Goal: Task Accomplishment & Management: Use online tool/utility

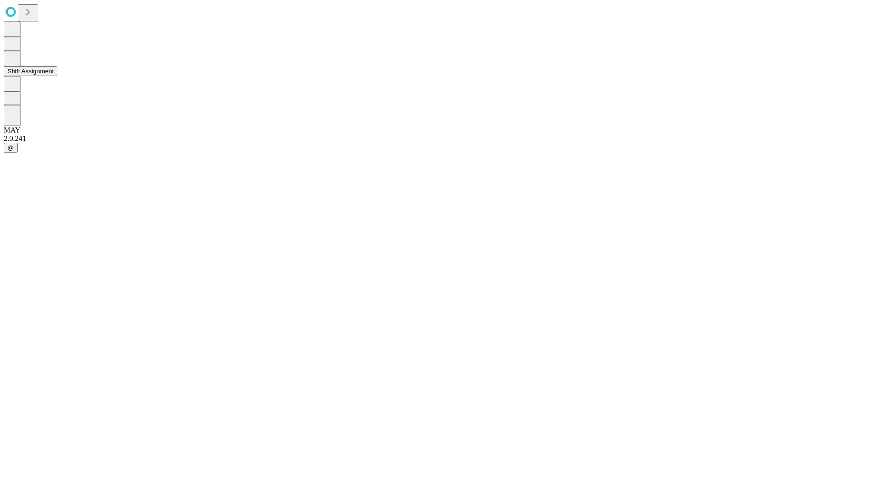
click at [57, 76] on button "Shift Assignment" at bounding box center [31, 71] width 54 height 10
